Goal: Task Accomplishment & Management: Manage account settings

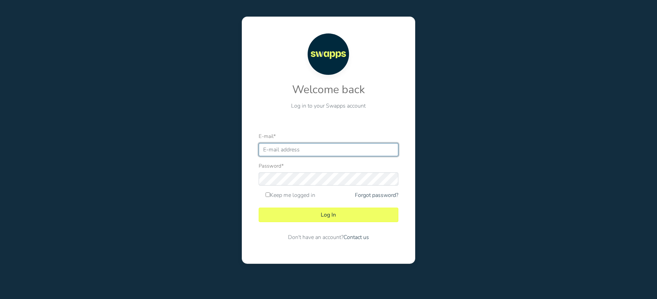
click at [278, 145] on input "E-mail *" at bounding box center [329, 149] width 140 height 13
type input "[EMAIL_ADDRESS][DOMAIN_NAME]"
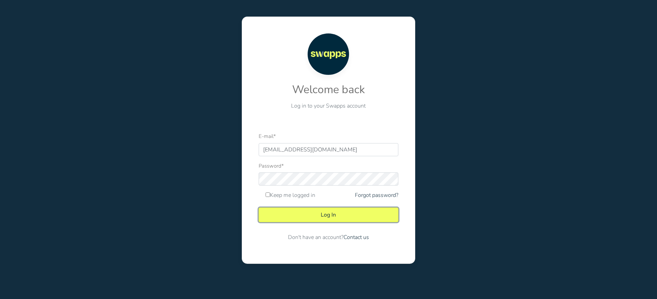
click at [295, 215] on button "Log In" at bounding box center [329, 215] width 140 height 14
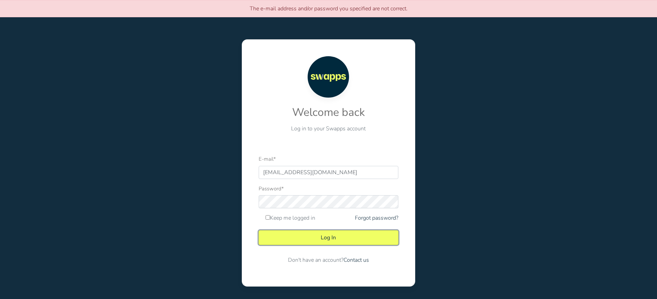
click at [286, 233] on button "Log In" at bounding box center [329, 237] width 140 height 14
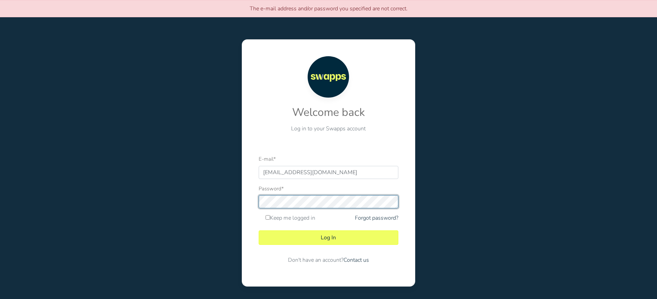
click at [259, 230] on button "Log In" at bounding box center [329, 237] width 140 height 14
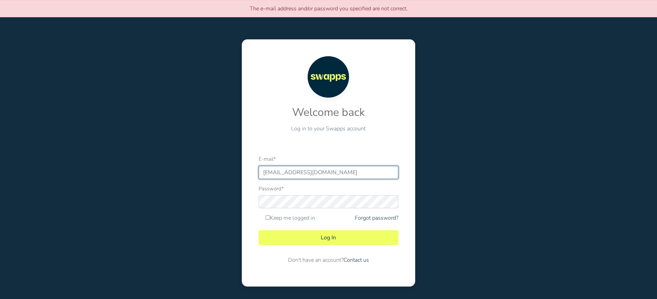
click at [344, 171] on input "[EMAIL_ADDRESS][DOMAIN_NAME]" at bounding box center [329, 172] width 140 height 13
